Goal: Check status: Check status

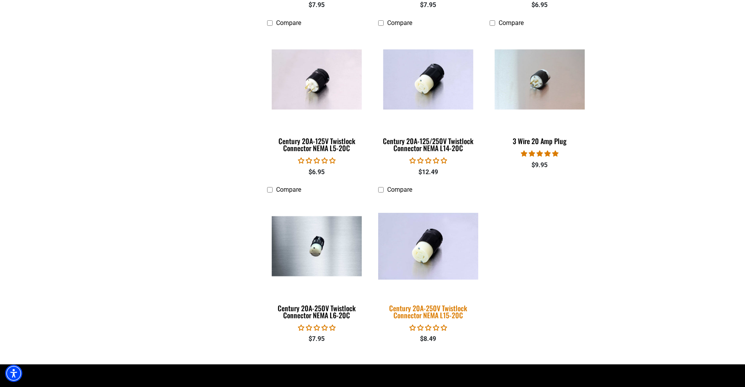
scroll to position [1205, 0]
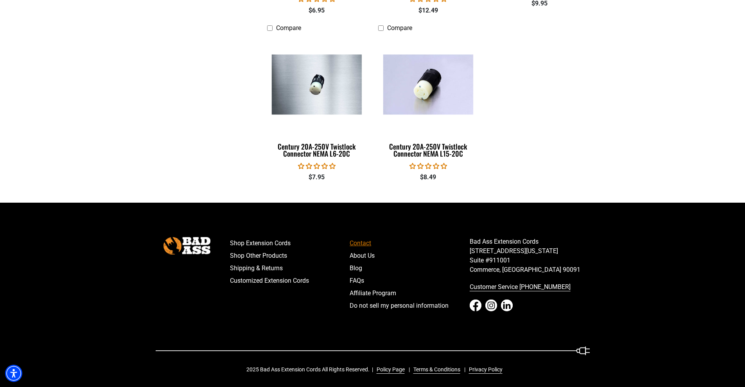
click at [364, 240] on link "Contact" at bounding box center [410, 243] width 120 height 13
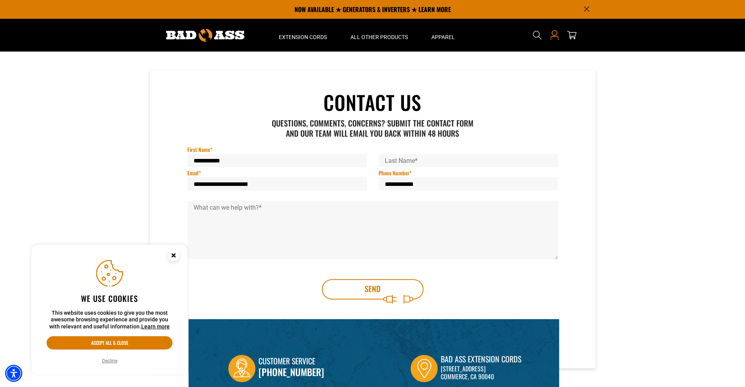
click at [554, 33] on icon "Open this option" at bounding box center [554, 35] width 10 height 10
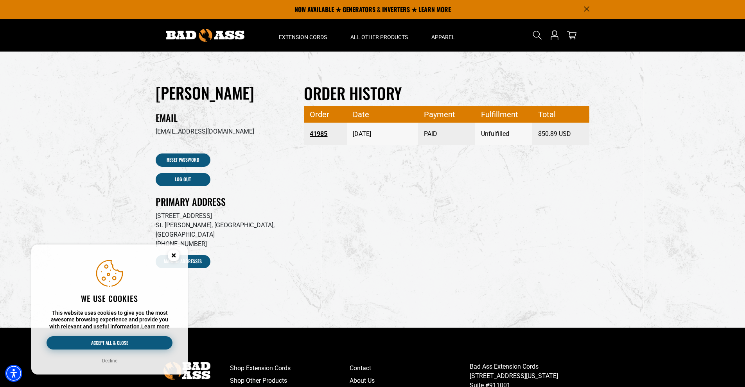
click at [109, 342] on button "Accept all & close" at bounding box center [110, 343] width 126 height 13
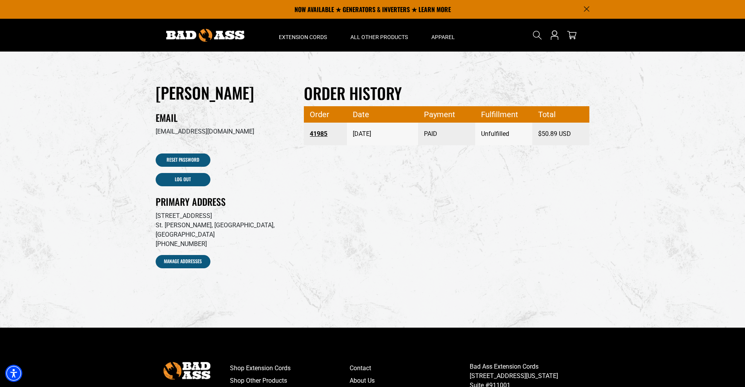
click at [323, 133] on link "41985" at bounding box center [325, 134] width 31 height 14
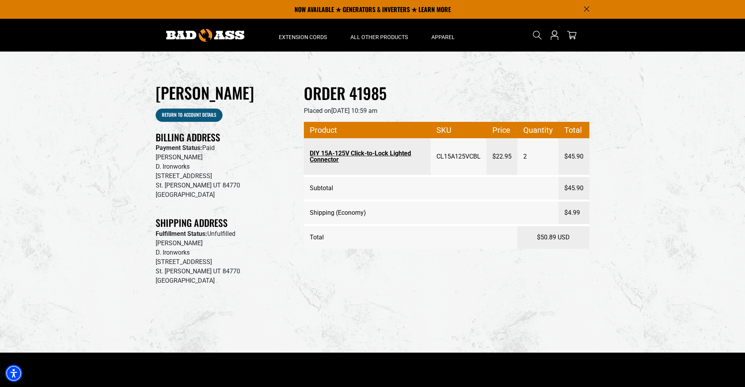
click at [524, 156] on span "2" at bounding box center [525, 157] width 4 height 22
click at [390, 154] on link "DIY 15A-125V Click-to-Lock Lighted Connector" at bounding box center [367, 157] width 115 height 20
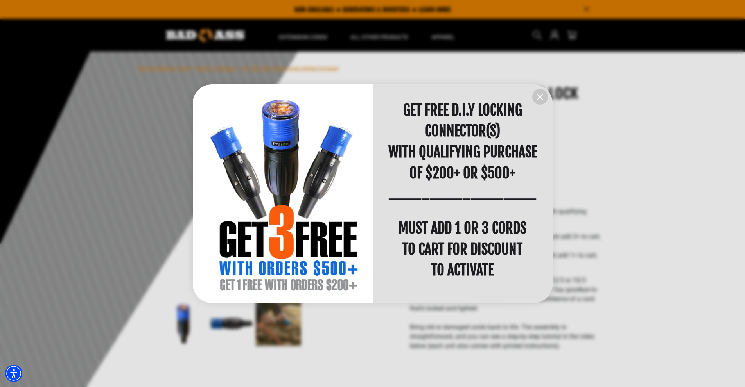
click at [535, 96] on icon "information" at bounding box center [539, 96] width 9 height 9
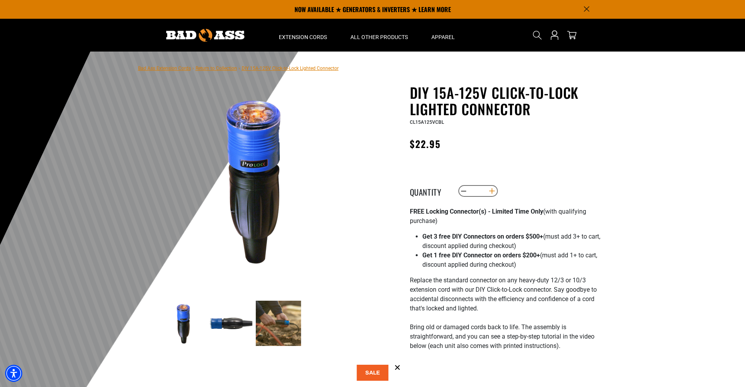
click at [493, 190] on button "Increase quantity for DIY 15A-125V Click-to-Lock Lighted Connector" at bounding box center [492, 191] width 12 height 13
click at [493, 191] on button "Increase quantity for DIY 15A-125V Click-to-Lock Lighted Connector" at bounding box center [492, 191] width 12 height 13
click at [462, 190] on button "Decrease quantity for DIY 15A-125V Click-to-Lock Lighted Connector" at bounding box center [463, 191] width 12 height 13
type input "*"
